Goal: Navigation & Orientation: Go to known website

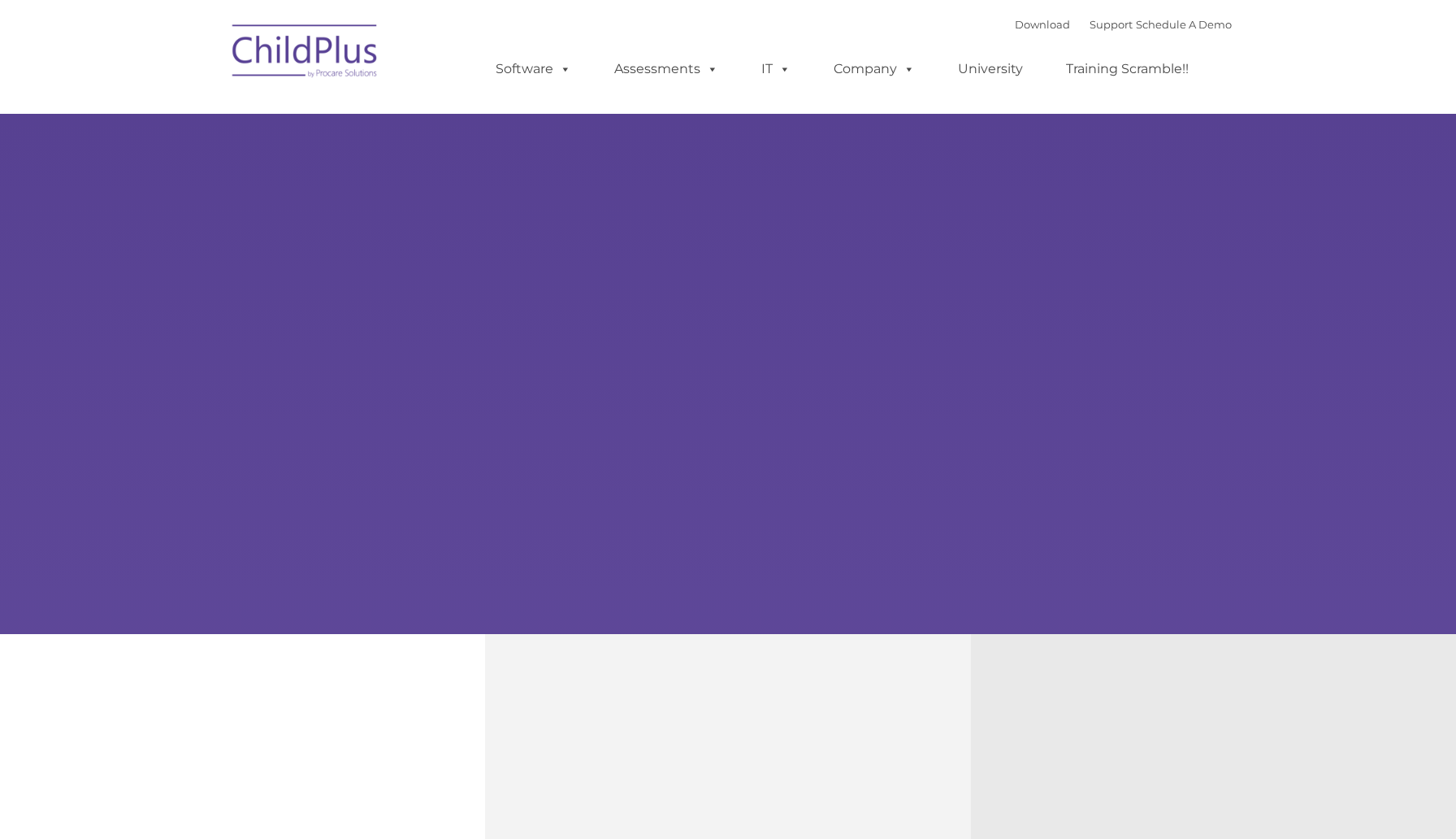
type input ""
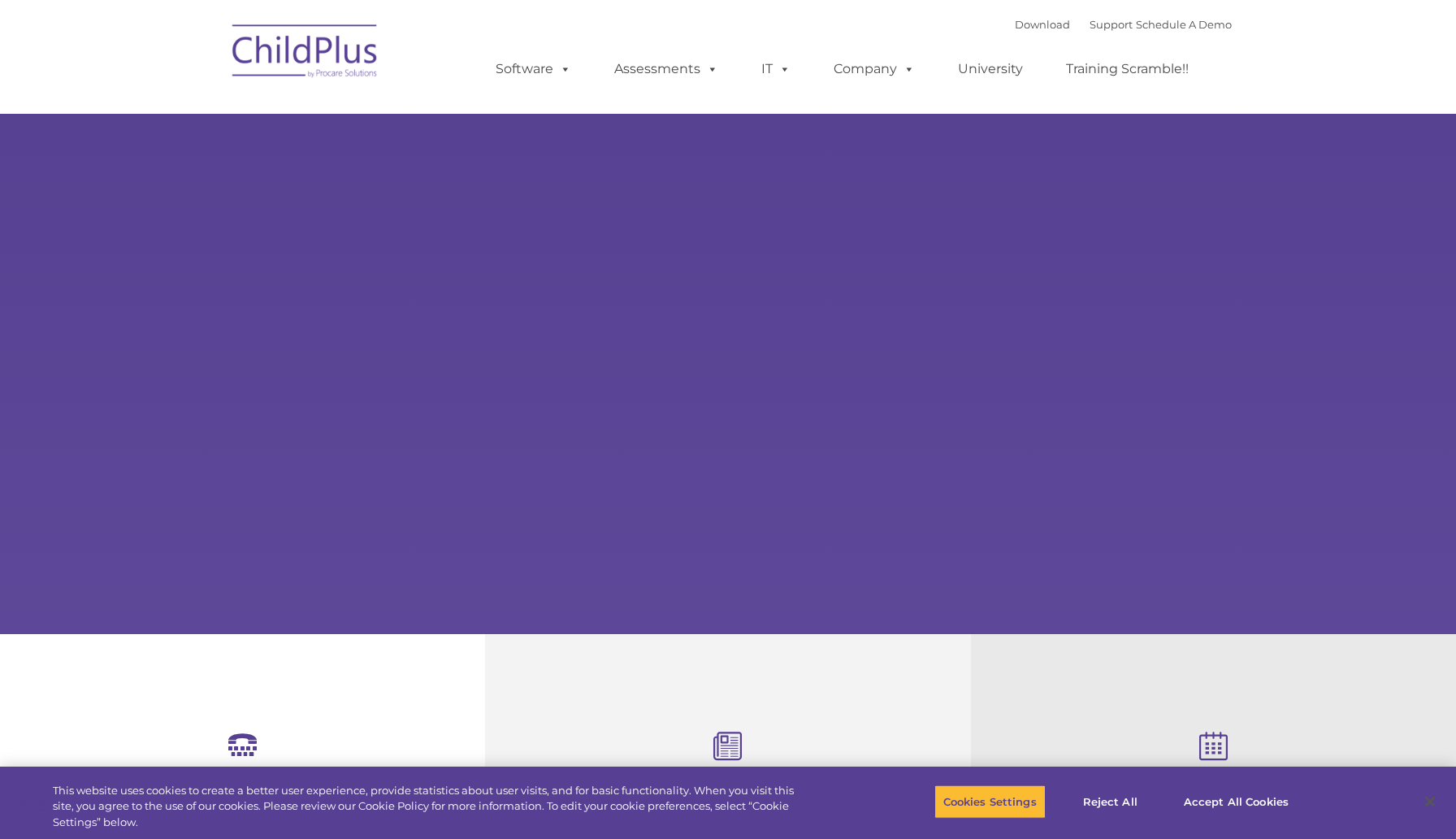
select select "MEDIUM"
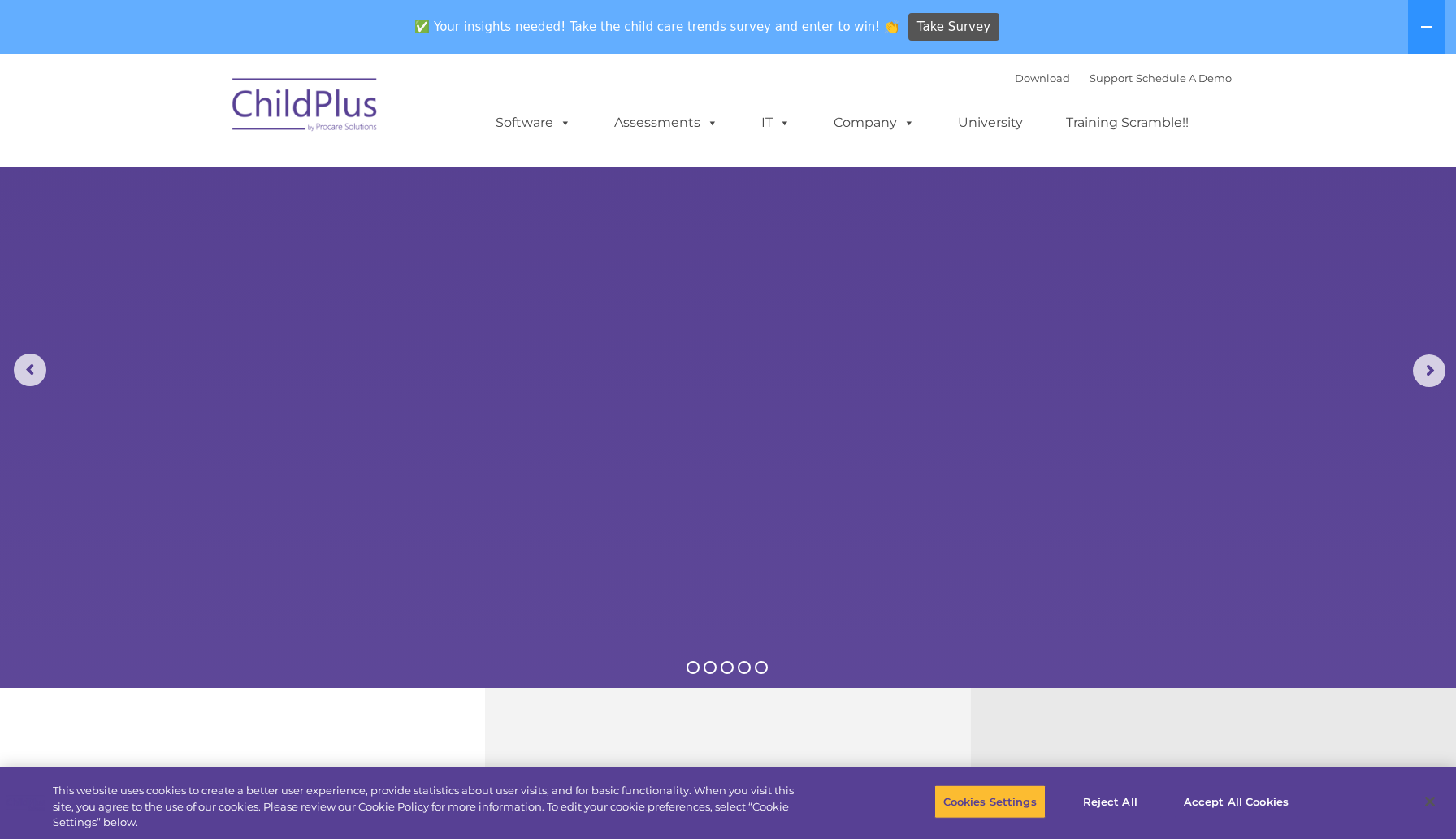
click at [284, 93] on img at bounding box center [306, 107] width 163 height 81
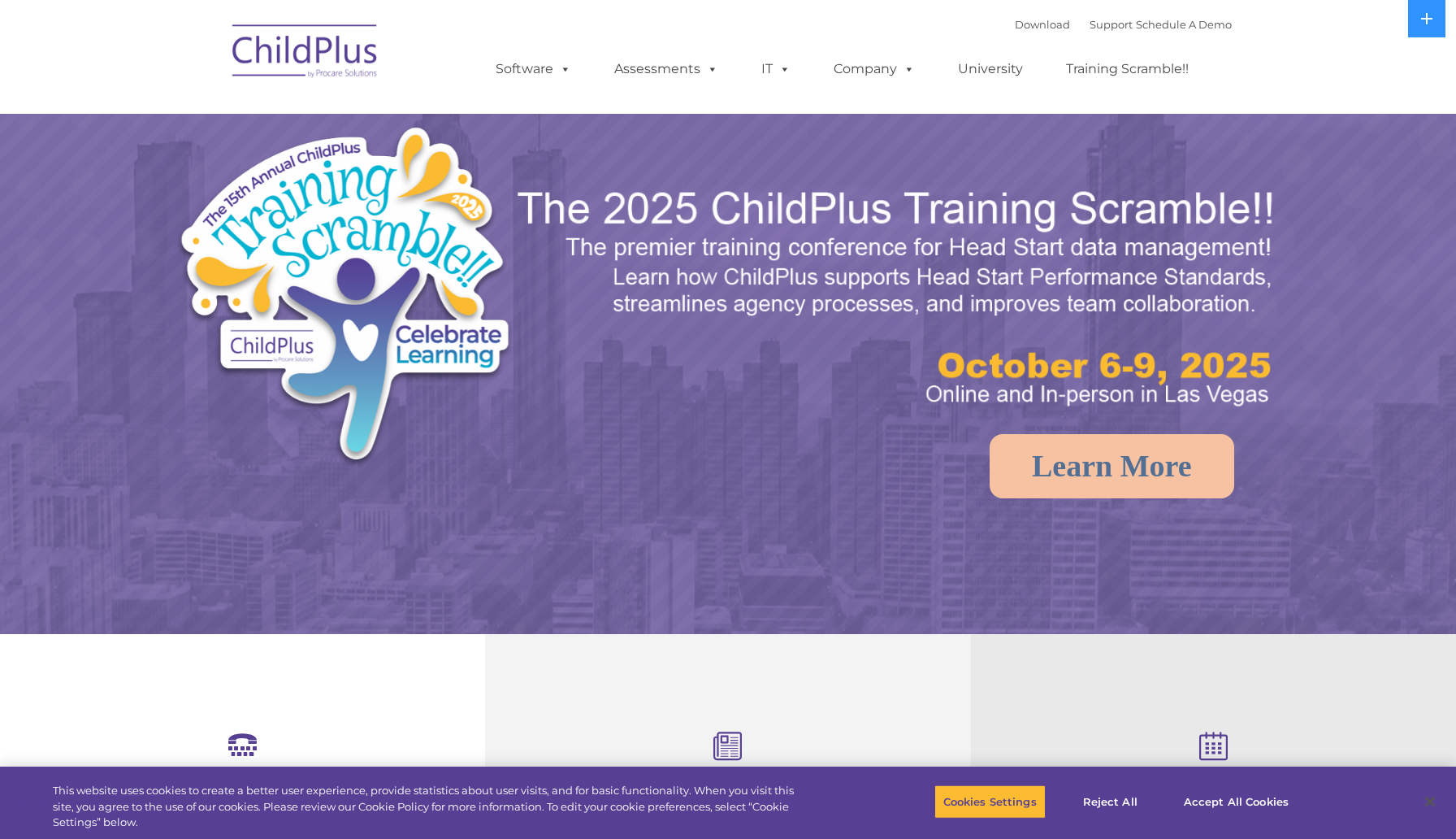
select select "MEDIUM"
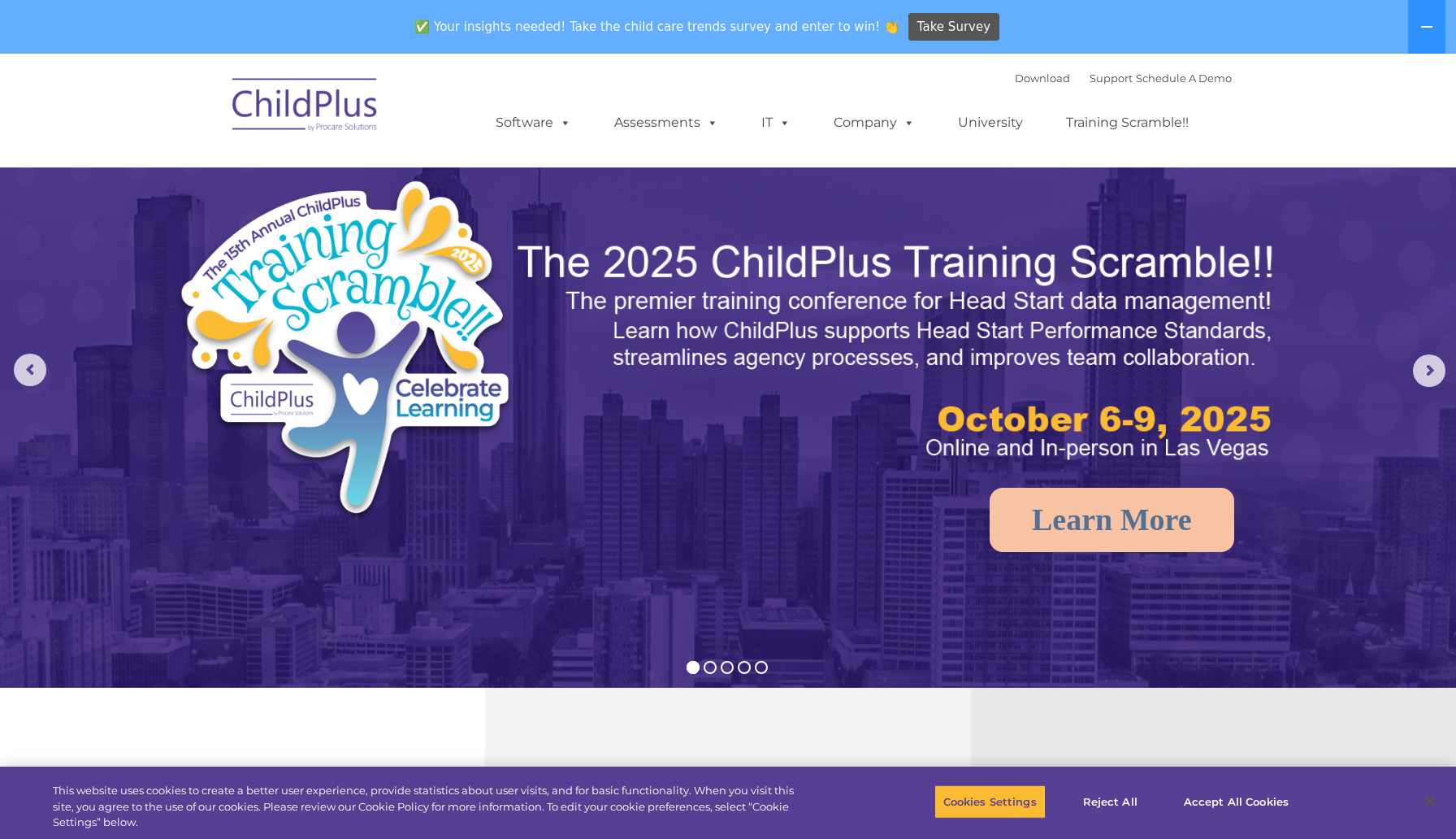
click at [311, 115] on img at bounding box center [306, 107] width 163 height 81
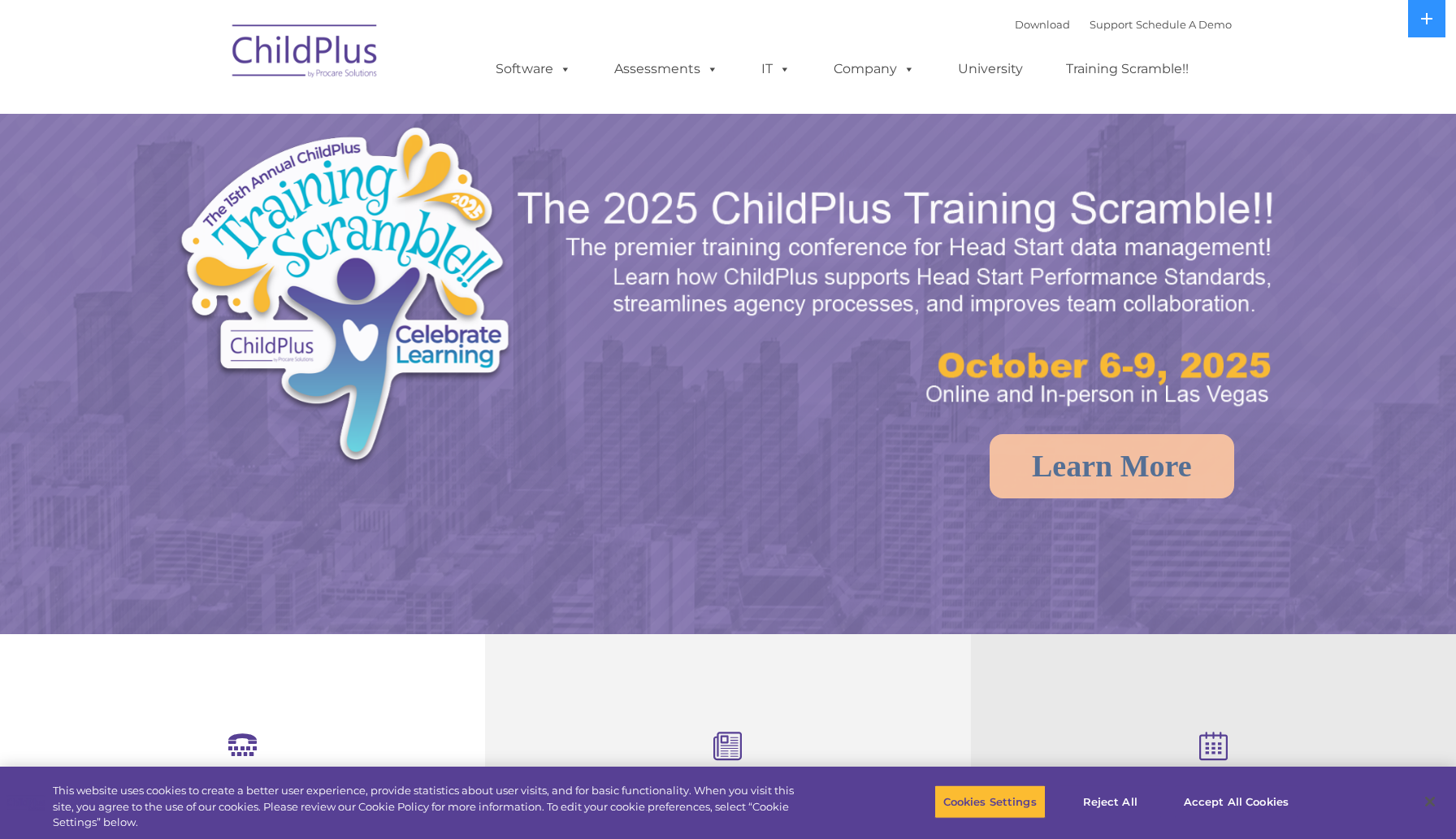
select select "MEDIUM"
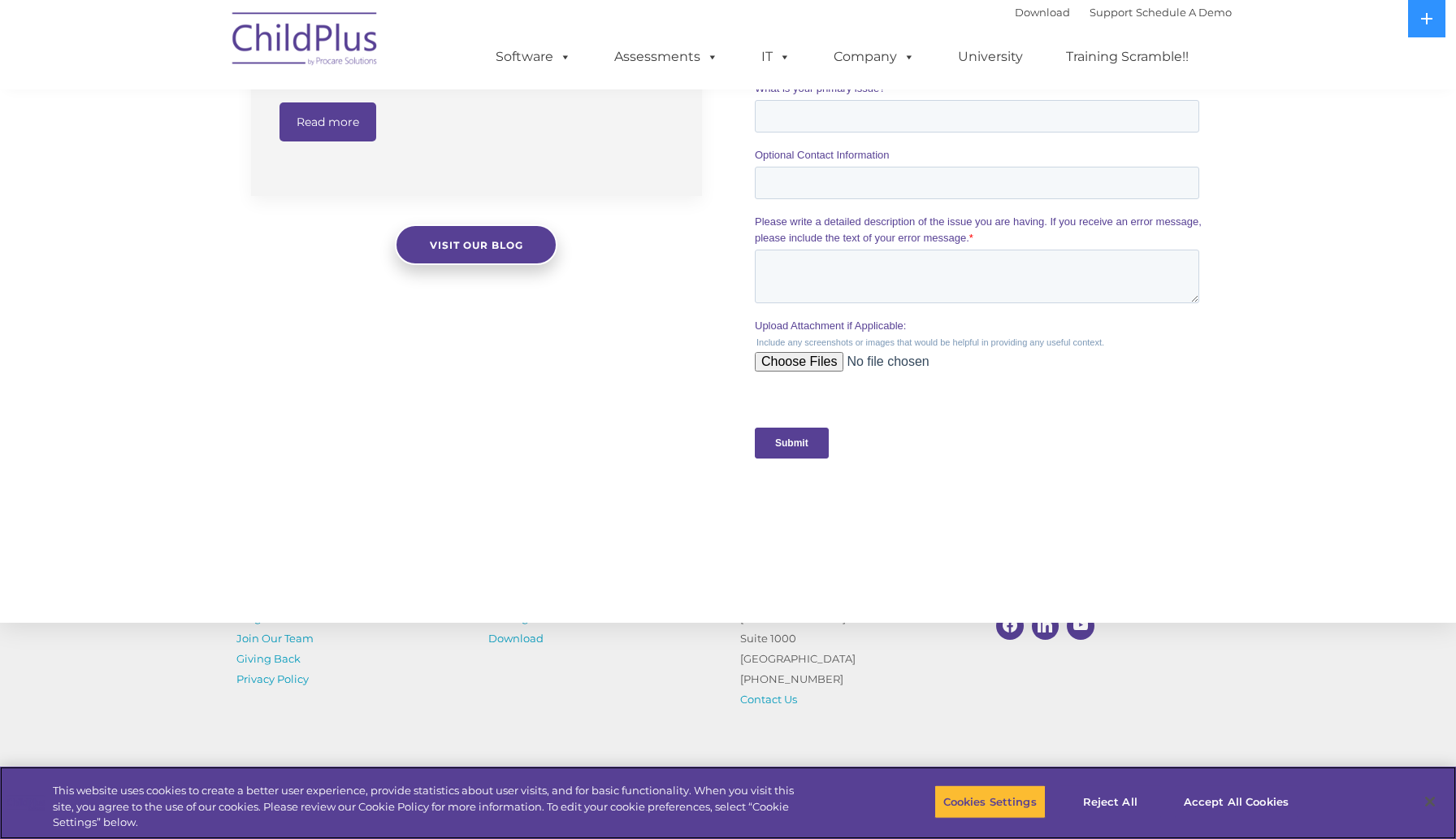
scroll to position [1520, 0]
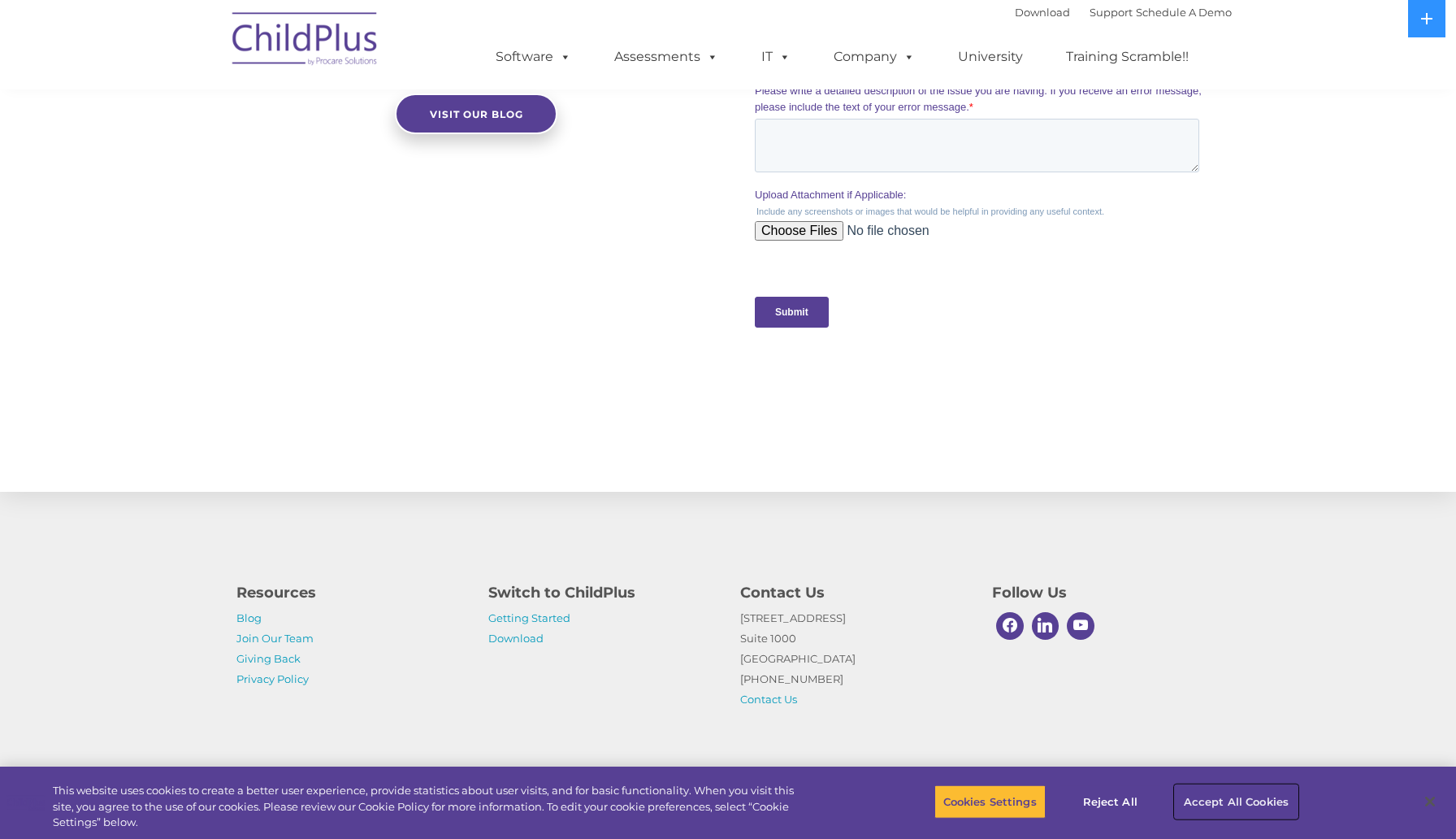
click at [1216, 804] on button "Accept All Cookies" at bounding box center [1236, 801] width 123 height 34
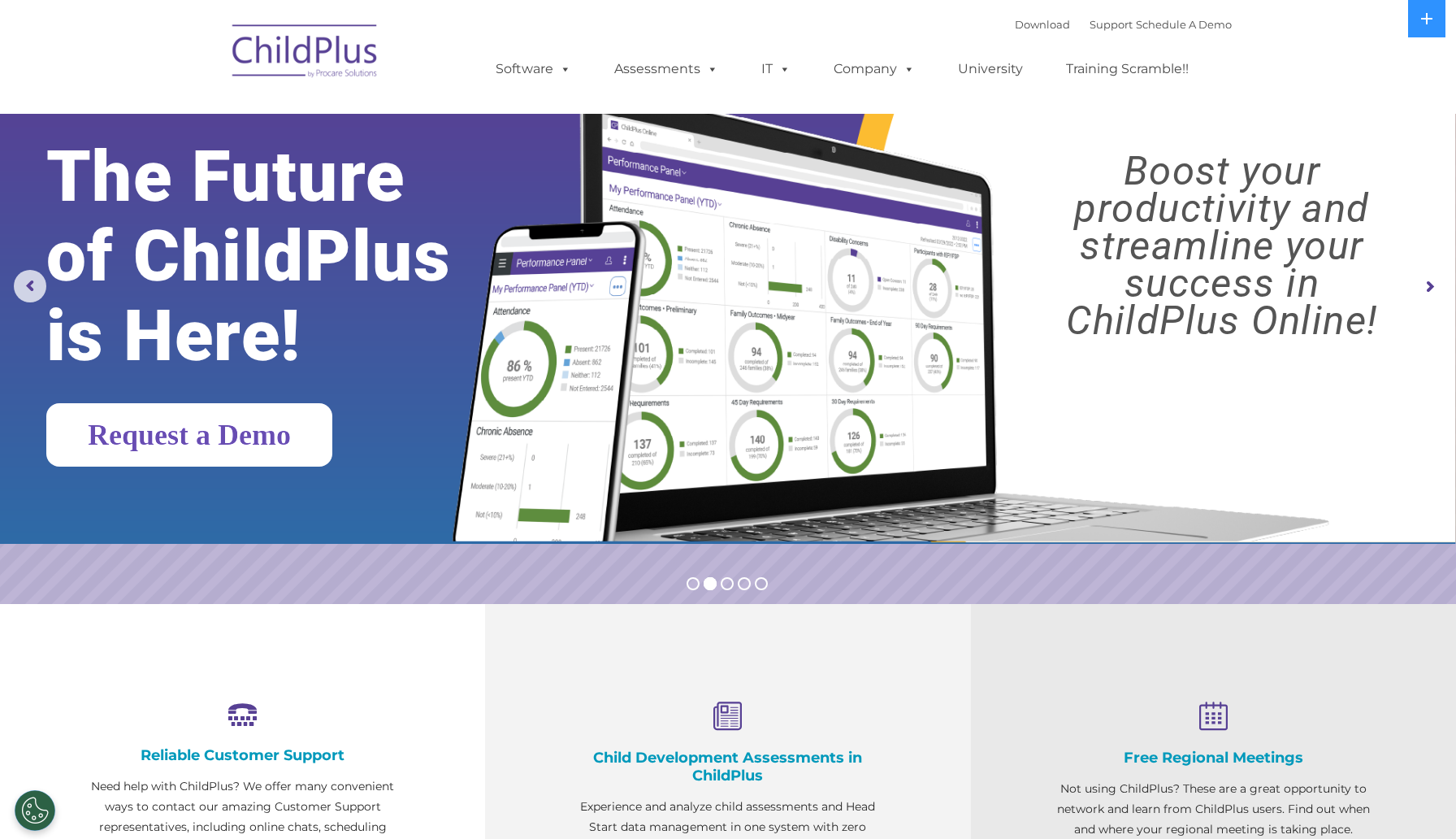
scroll to position [31, 0]
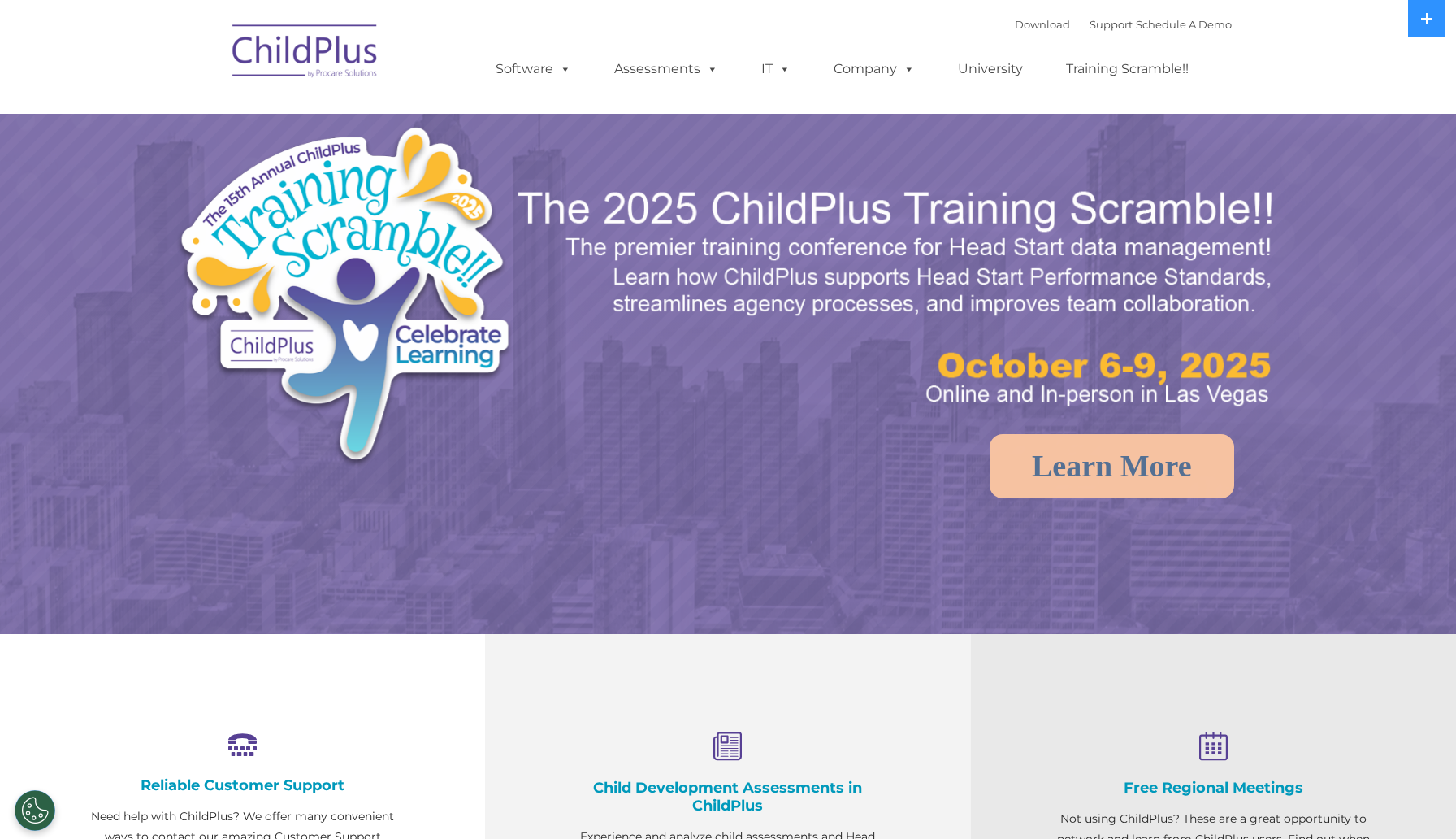
select select "MEDIUM"
